Goal: Find contact information: Find contact information

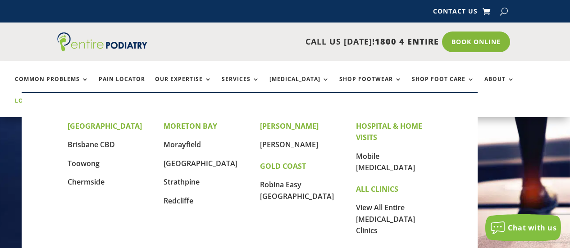
click at [60, 98] on link "Locations" at bounding box center [37, 107] width 45 height 19
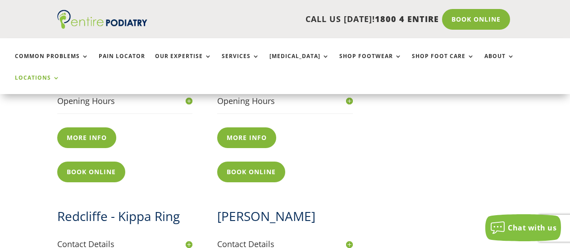
scroll to position [828, 0]
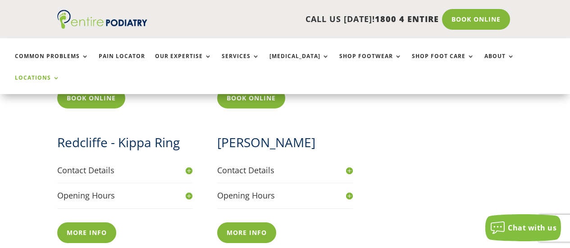
click at [265, 165] on h4 "Contact Details" at bounding box center [284, 170] width 135 height 11
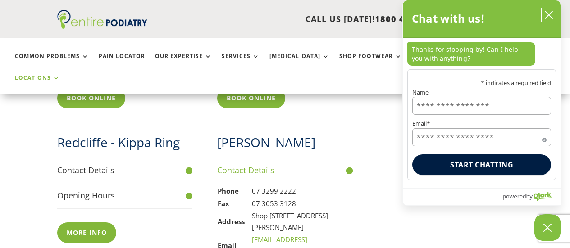
click at [546, 16] on icon "close chatbox" at bounding box center [548, 14] width 9 height 9
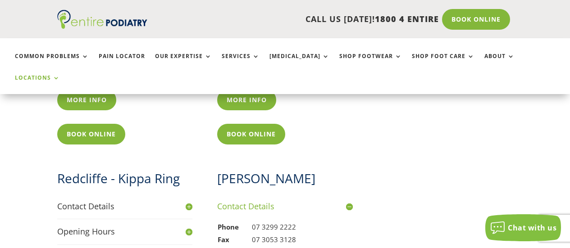
scroll to position [864, 0]
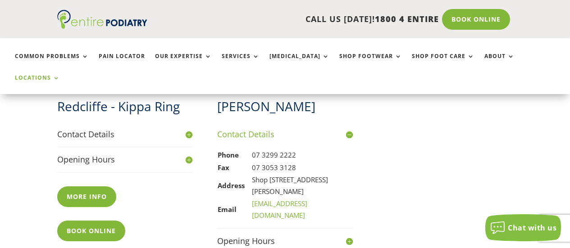
click at [226, 98] on h2 "[PERSON_NAME]" at bounding box center [284, 109] width 135 height 22
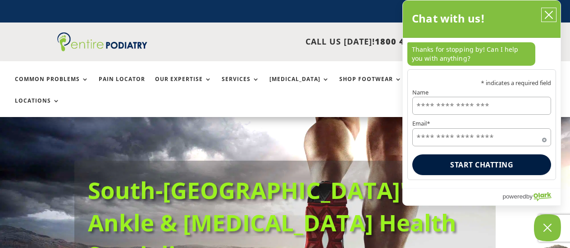
click at [548, 14] on icon "close chatbox" at bounding box center [548, 14] width 7 height 7
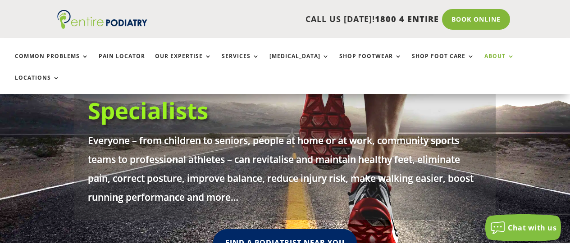
scroll to position [72, 0]
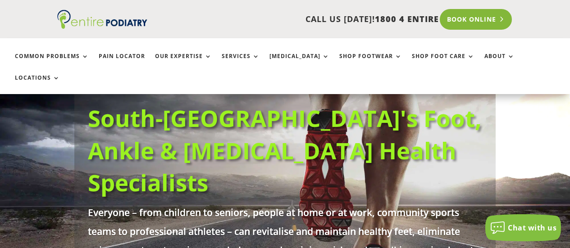
click at [462, 23] on link "Book Online" at bounding box center [476, 19] width 73 height 21
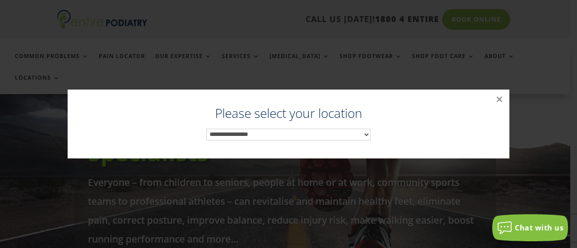
scroll to position [128, 0]
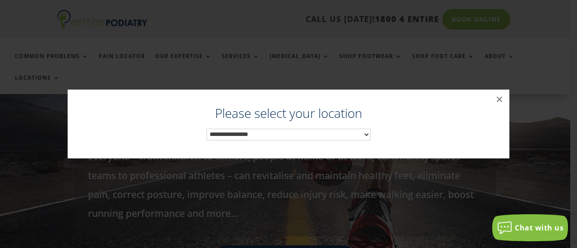
click at [306, 135] on select "**********" at bounding box center [288, 135] width 164 height 12
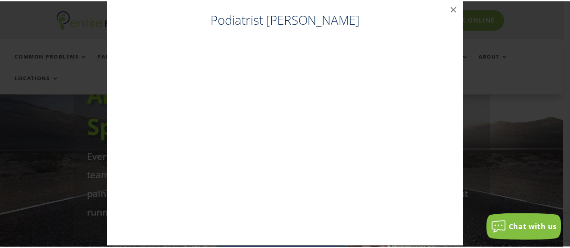
scroll to position [18, 0]
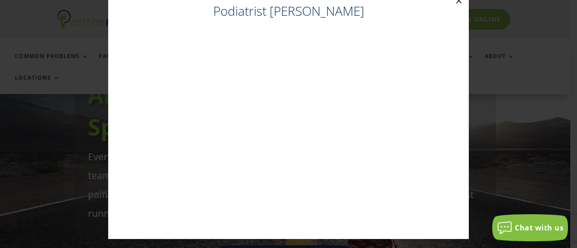
click at [455, 4] on button "×" at bounding box center [459, 1] width 20 height 20
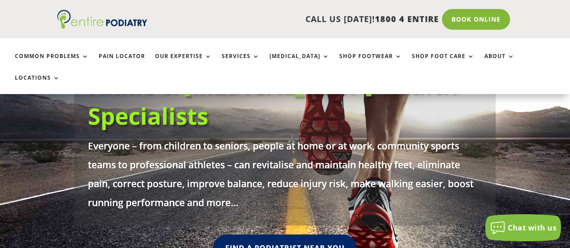
scroll to position [20, 0]
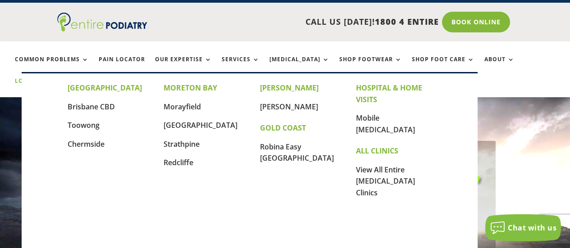
click at [60, 78] on link "Locations" at bounding box center [37, 87] width 45 height 19
